Goal: Check status: Check status

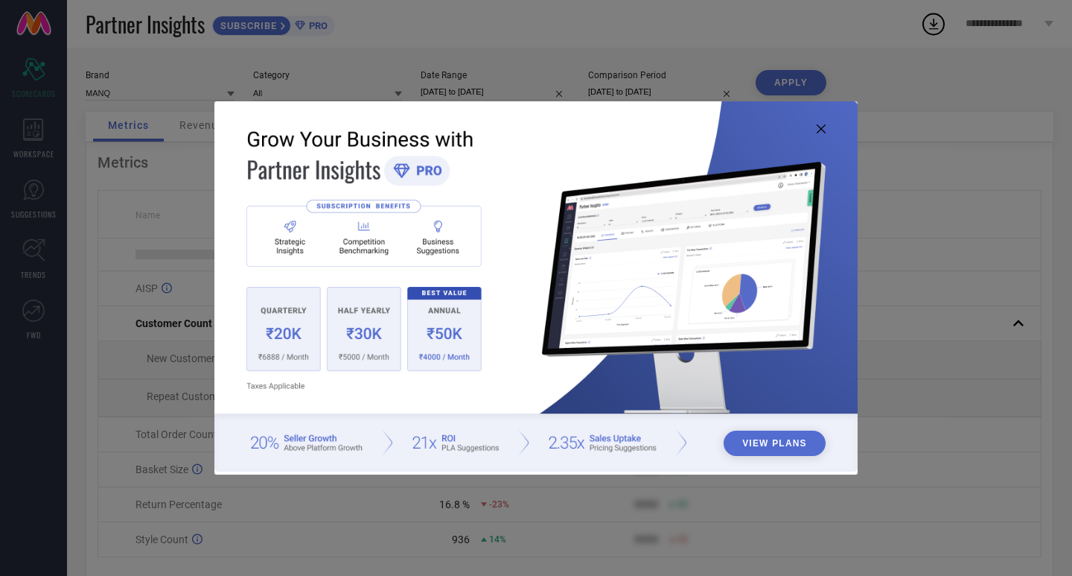
click at [818, 124] on icon at bounding box center [821, 128] width 9 height 9
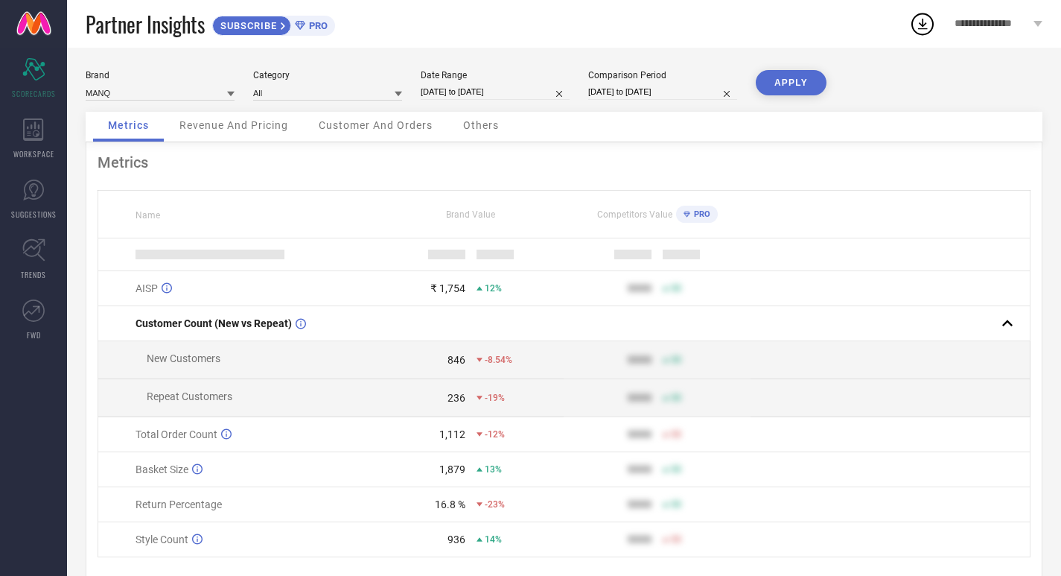
click at [454, 96] on input "[DATE] to [DATE]" at bounding box center [495, 92] width 149 height 16
select select "7"
select select "2025"
select select "8"
select select "2025"
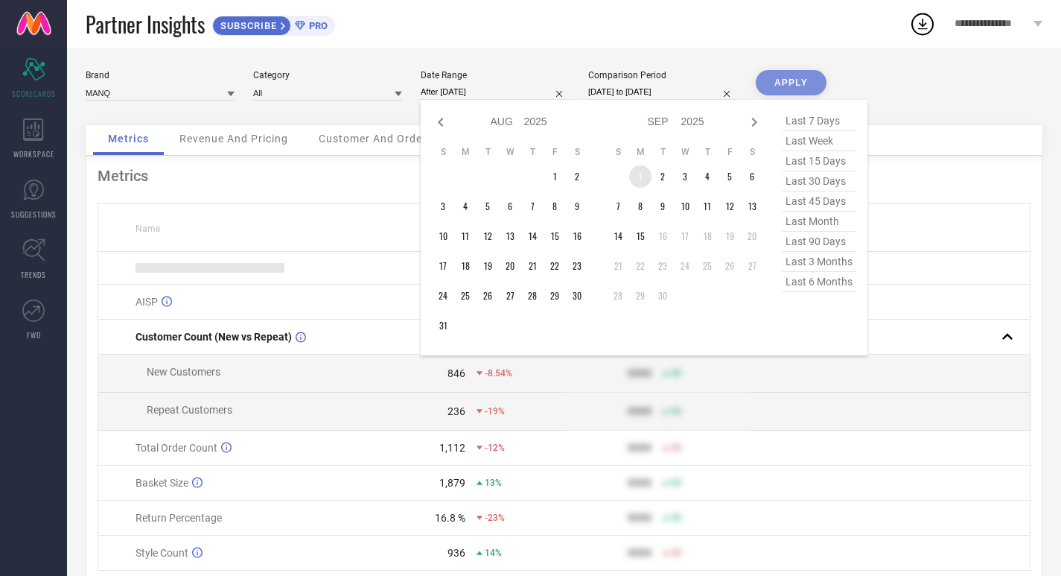
click at [631, 175] on td "1" at bounding box center [640, 176] width 22 height 22
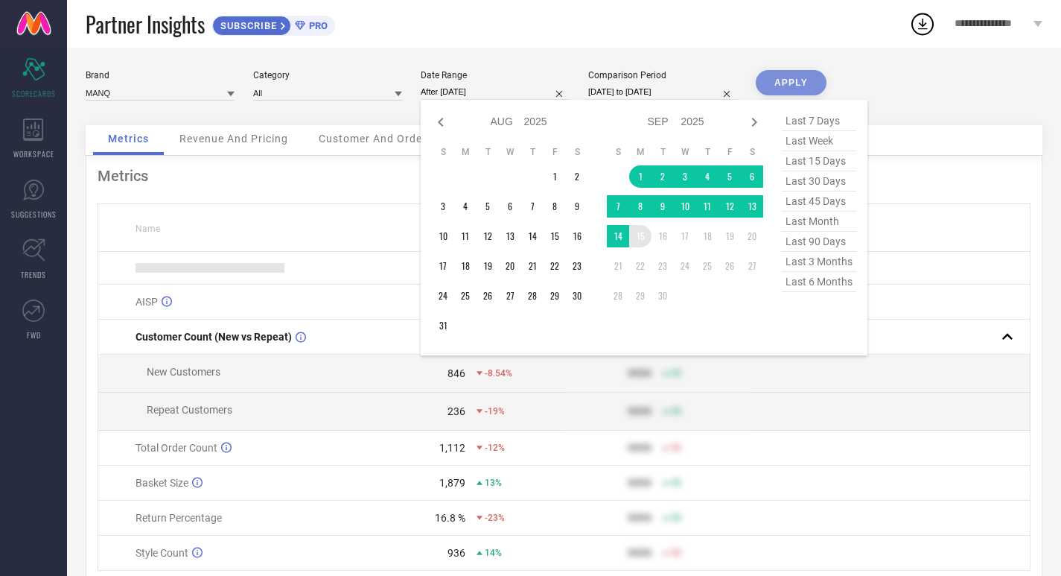
type input "[DATE] to [DATE]"
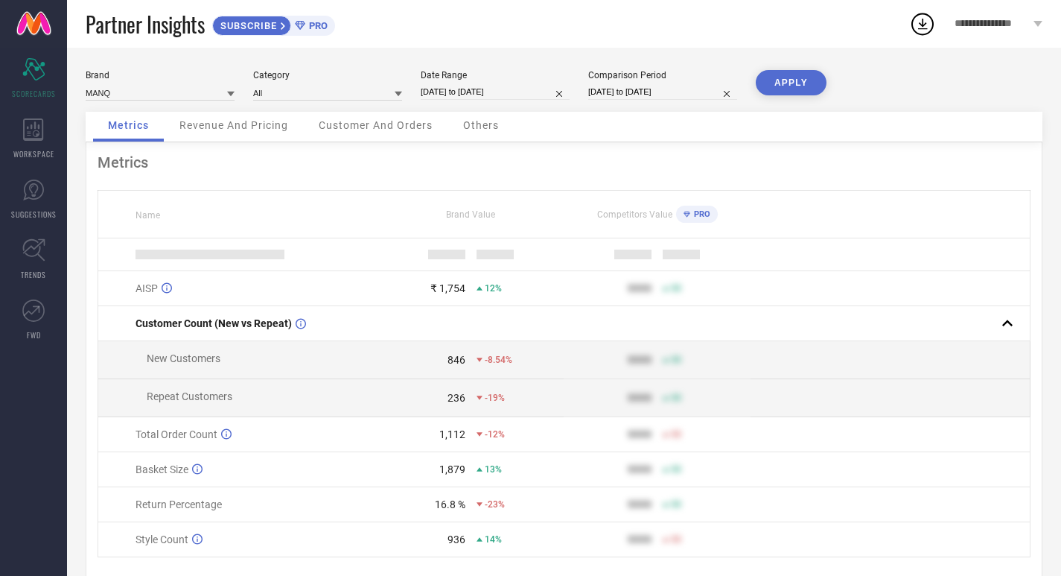
click at [658, 92] on input "[DATE] to [DATE]" at bounding box center [662, 92] width 149 height 16
select select "7"
select select "2024"
select select "8"
select select "2024"
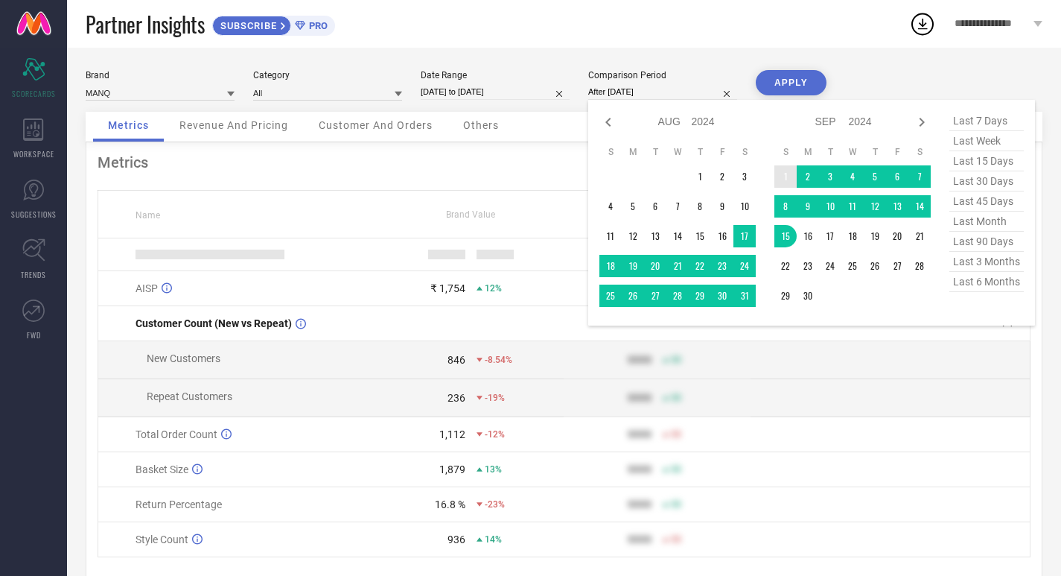
click at [777, 179] on td "1" at bounding box center [785, 176] width 22 height 22
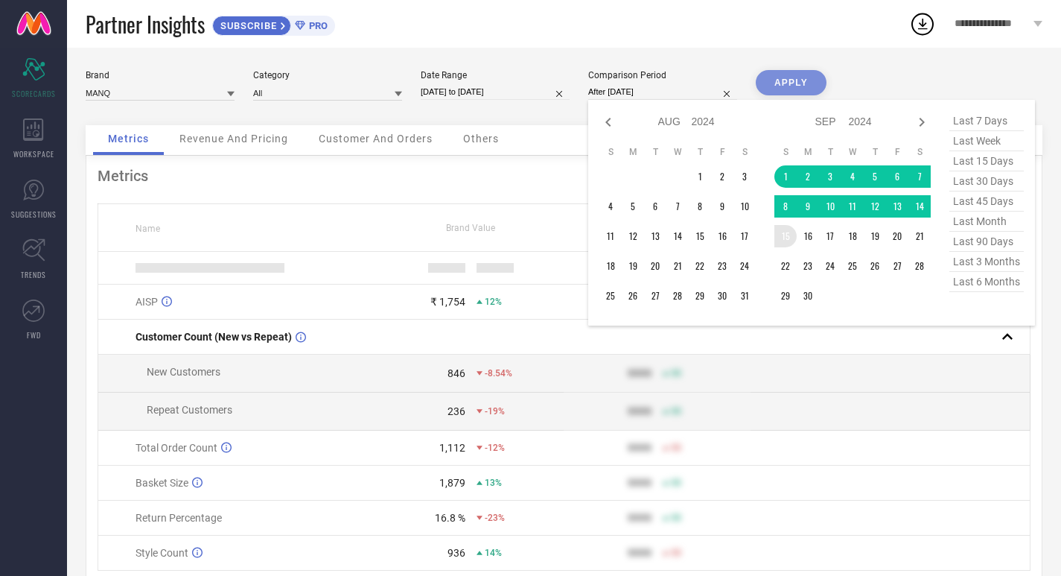
type input "[DATE] to [DATE]"
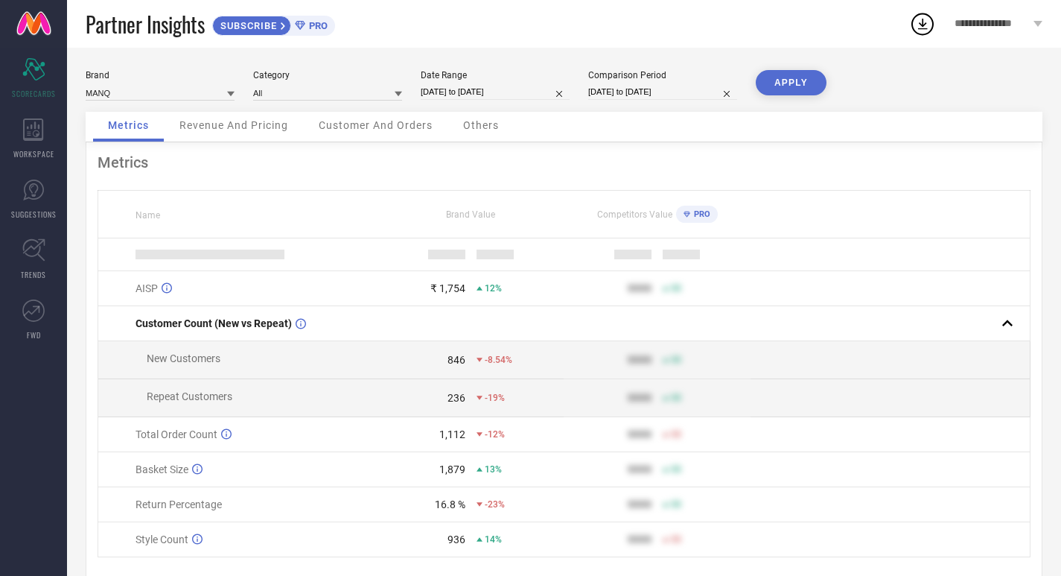
click at [760, 87] on button "APPLY" at bounding box center [791, 82] width 71 height 25
